Goal: Information Seeking & Learning: Learn about a topic

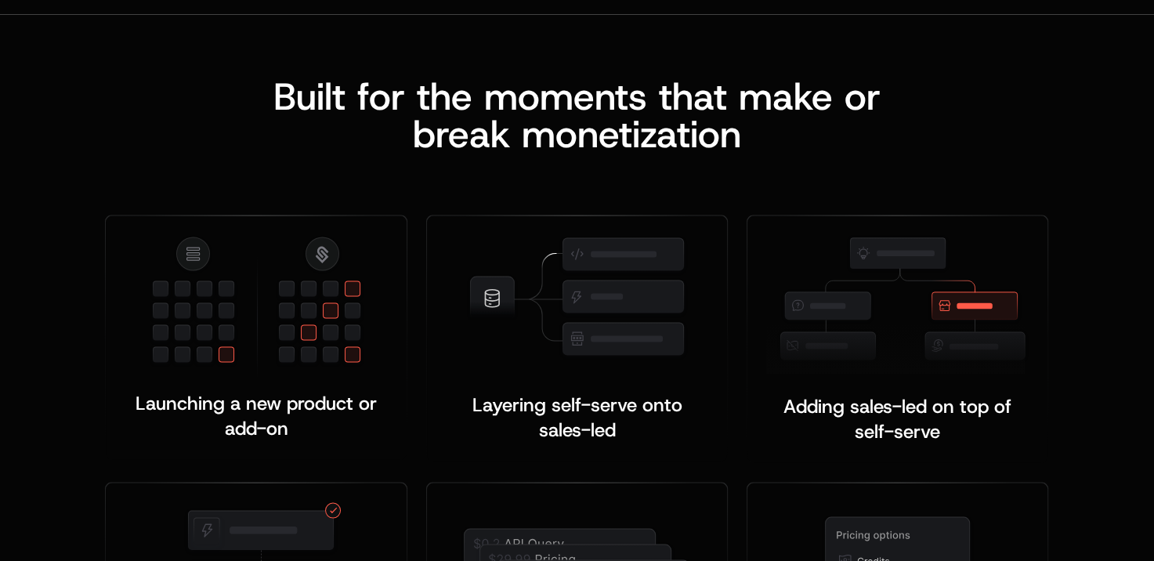
scroll to position [2976, 0]
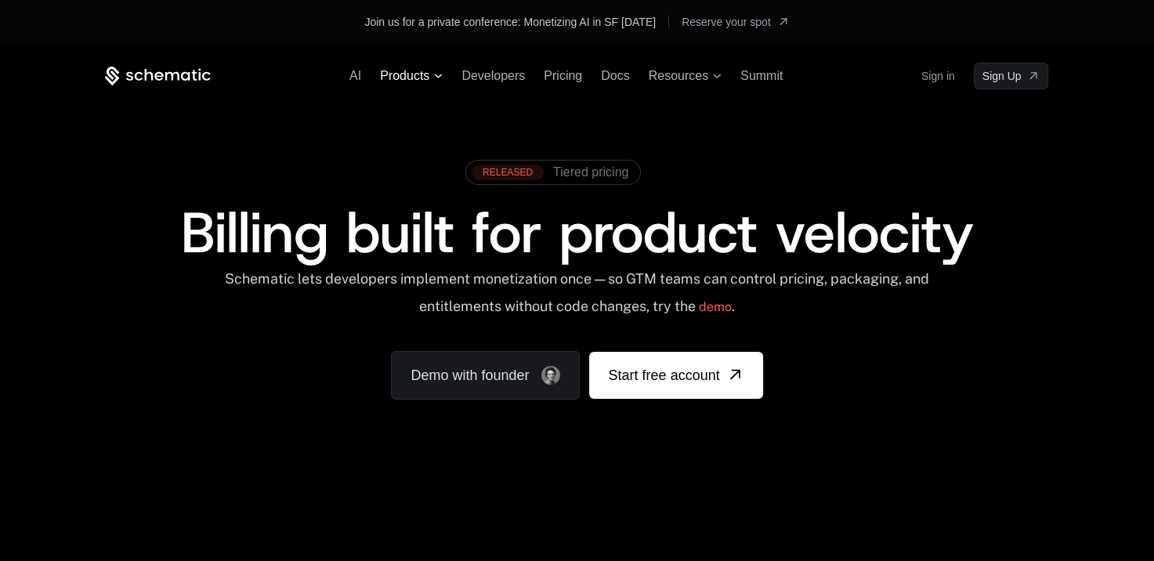
click at [415, 75] on span "Products" at bounding box center [404, 76] width 49 height 14
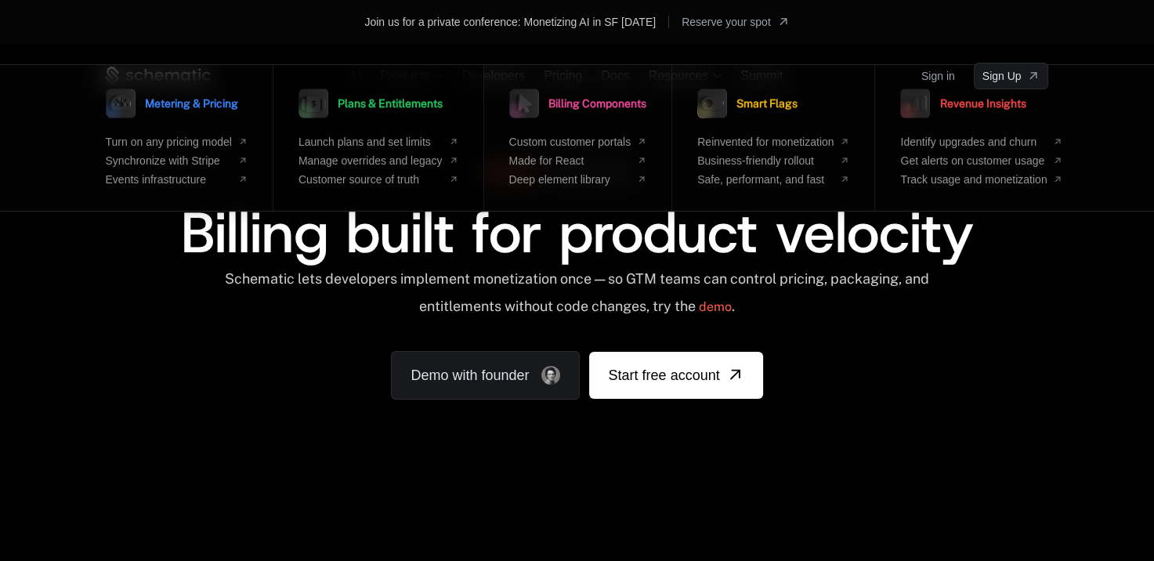
click at [395, 101] on span "Plans & Entitlements" at bounding box center [390, 103] width 105 height 11
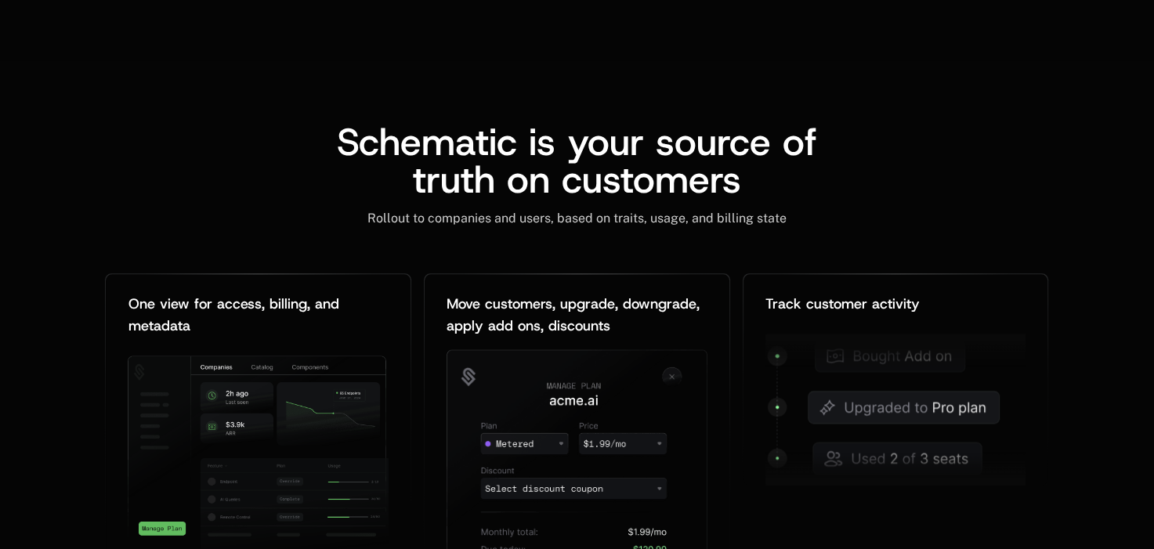
scroll to position [1958, 0]
